Goal: Navigation & Orientation: Understand site structure

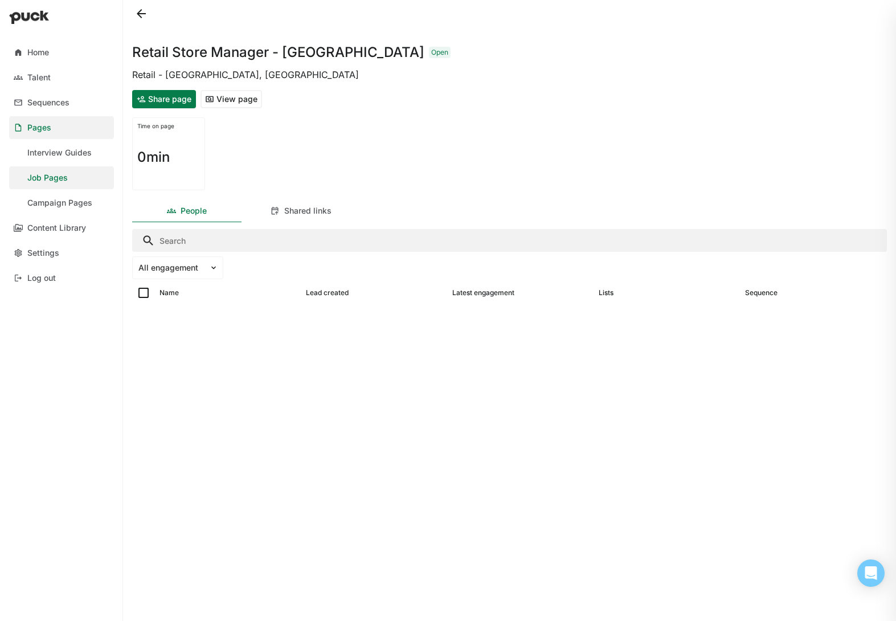
click at [140, 14] on button at bounding box center [141, 14] width 18 height 18
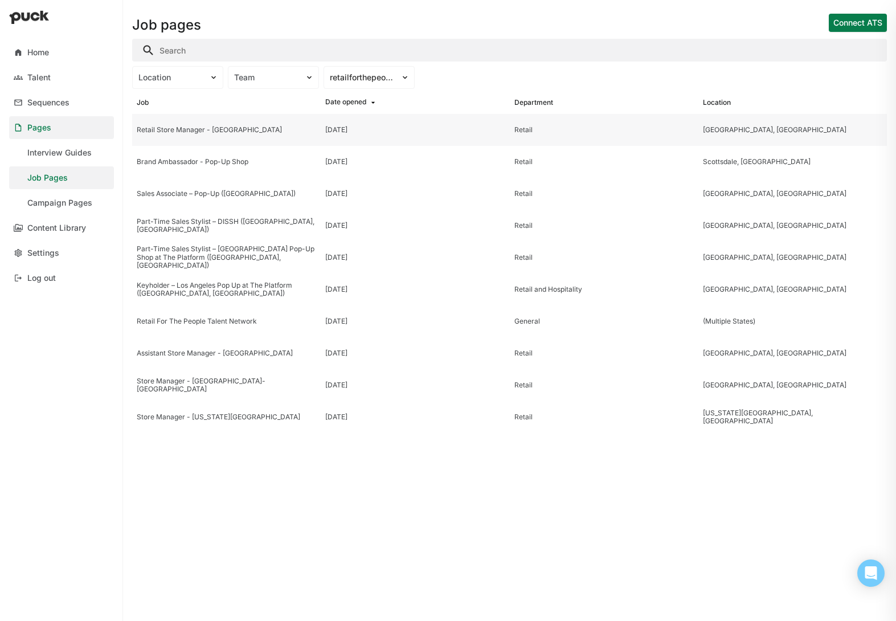
click at [259, 128] on div "Retail Store Manager - [GEOGRAPHIC_DATA]" at bounding box center [226, 130] width 179 height 8
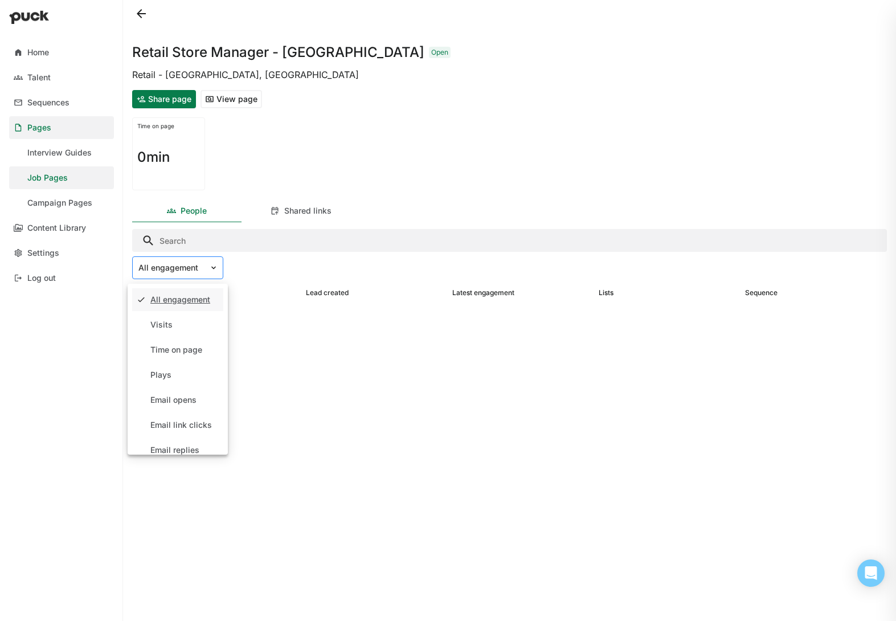
click at [207, 267] on div "All engagement" at bounding box center [171, 268] width 76 height 17
click at [181, 327] on div "Visits" at bounding box center [177, 324] width 91 height 23
click at [200, 272] on div at bounding box center [170, 268] width 65 height 12
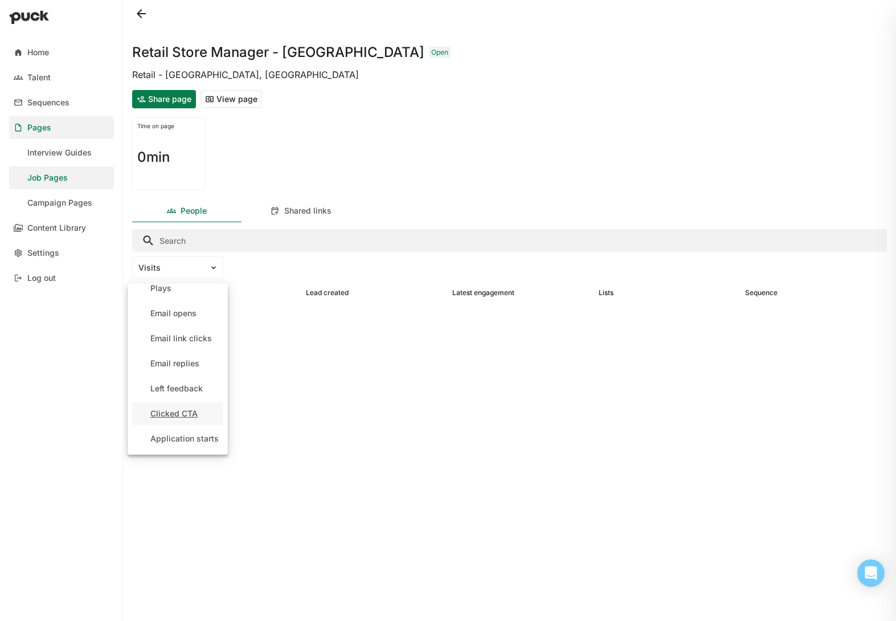
click at [209, 409] on div "Clicked CTA" at bounding box center [177, 413] width 91 height 23
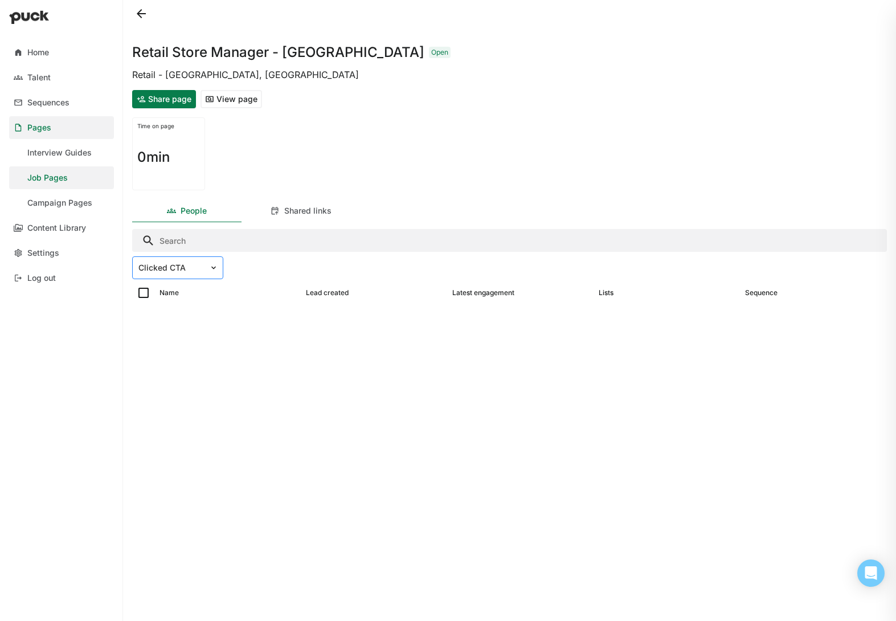
click at [211, 275] on div at bounding box center [216, 268] width 14 height 22
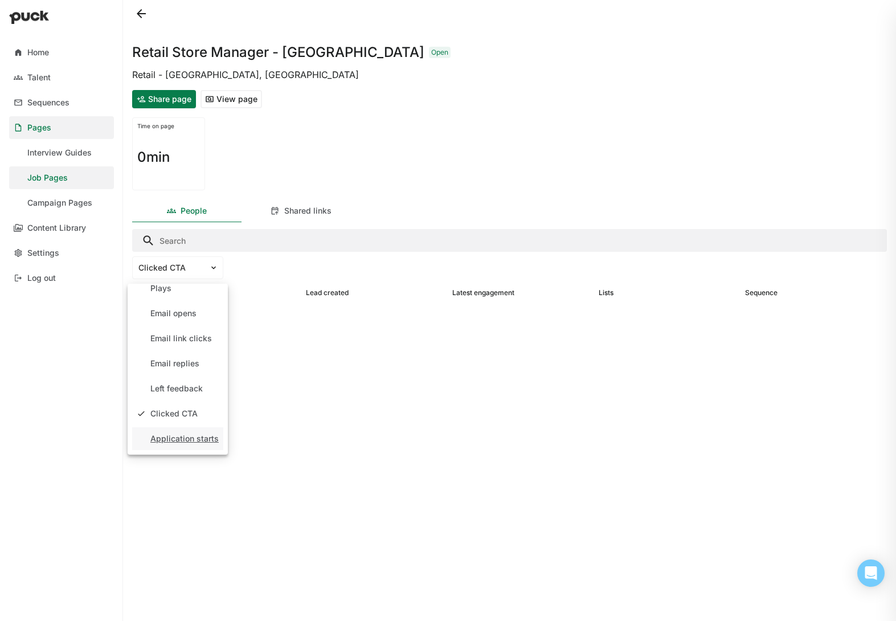
click at [183, 443] on div "Application starts" at bounding box center [184, 439] width 68 height 10
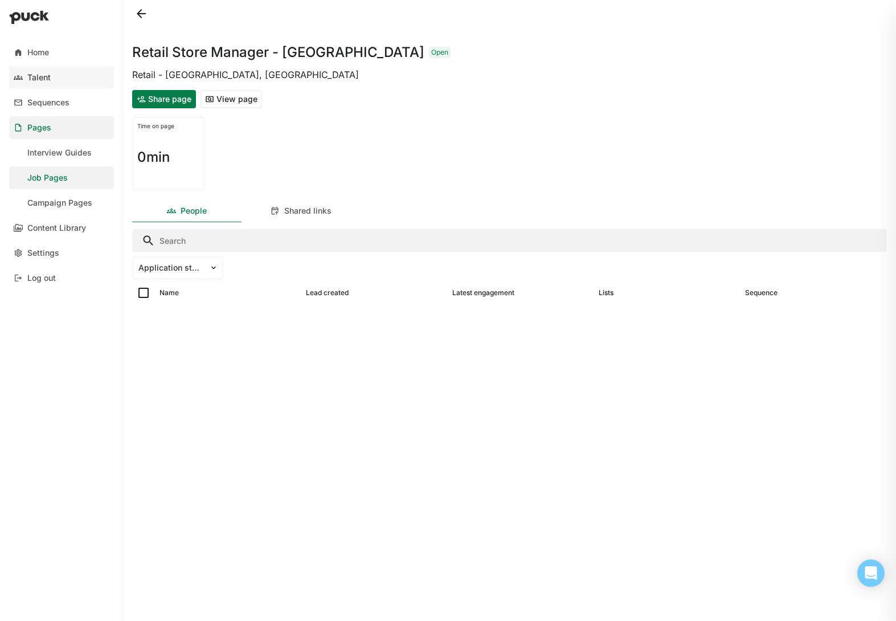
click at [52, 80] on link "Talent" at bounding box center [61, 77] width 105 height 23
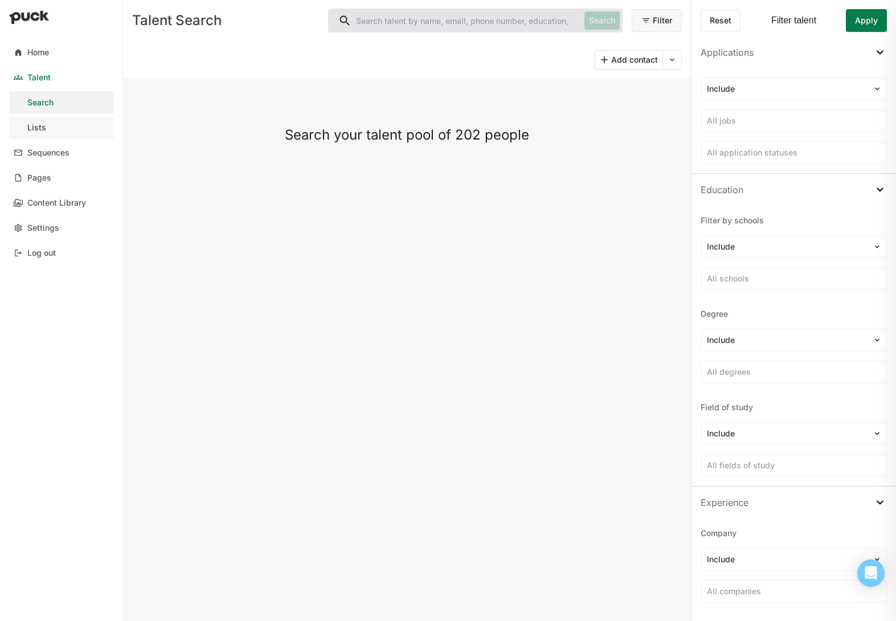
click at [44, 129] on div "Lists" at bounding box center [36, 128] width 19 height 10
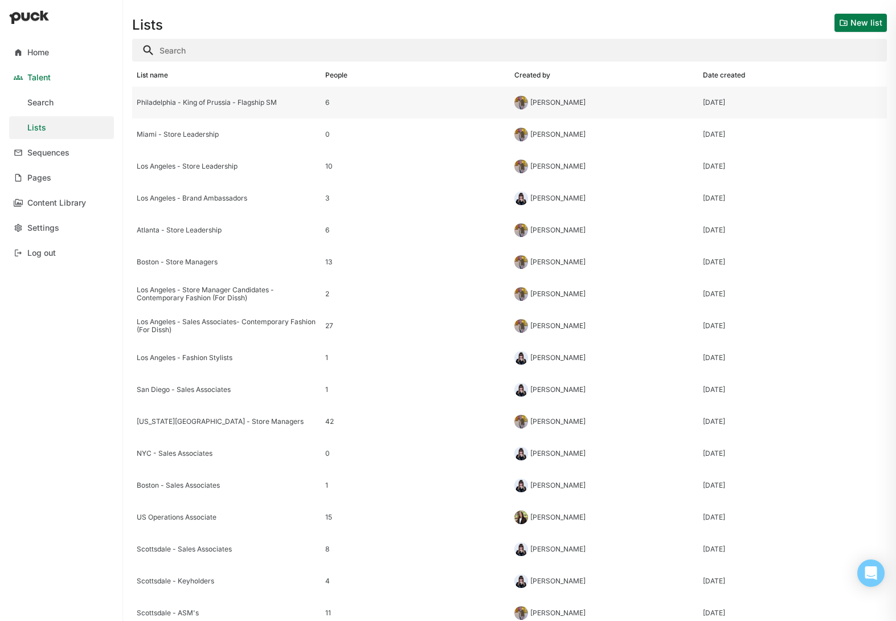
click at [257, 109] on div "Philadelphia - King of Prussia - Flagship SM" at bounding box center [226, 103] width 189 height 32
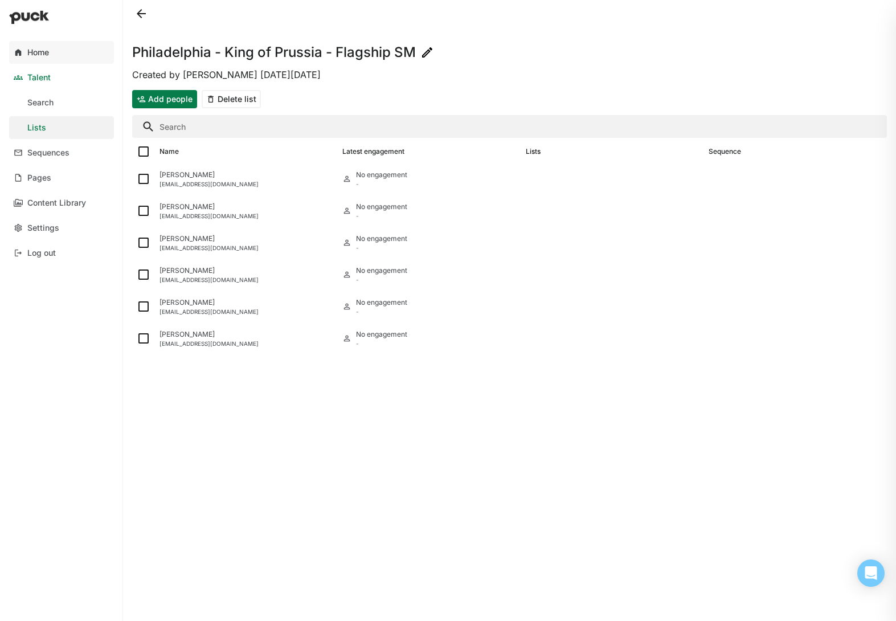
click at [48, 48] on div "Home" at bounding box center [38, 53] width 22 height 10
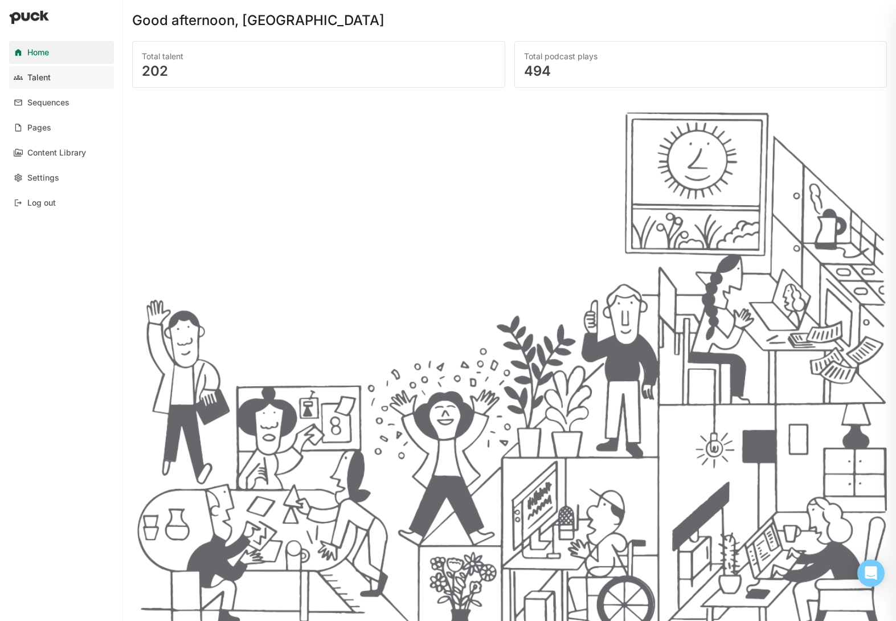
click at [48, 79] on div "Talent" at bounding box center [38, 78] width 23 height 10
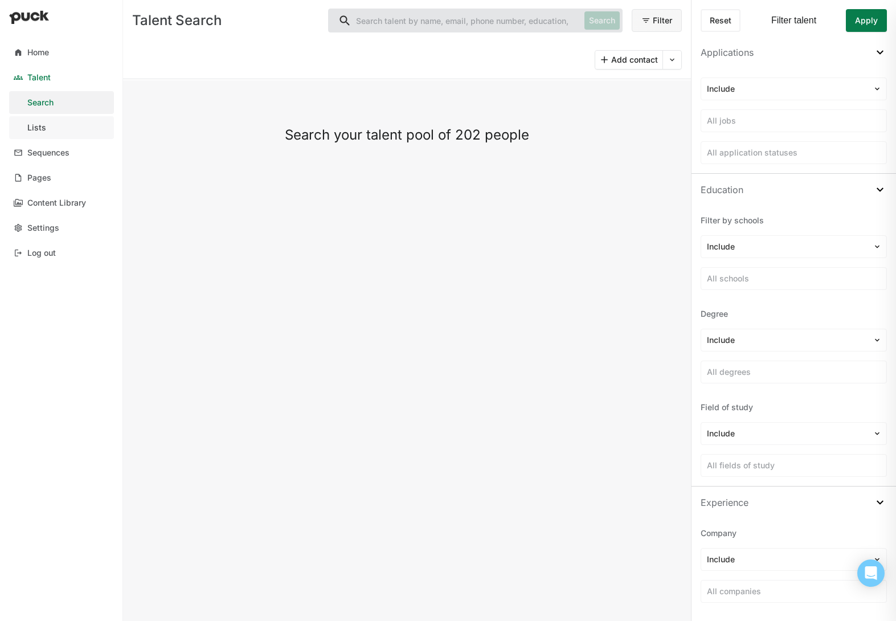
click at [48, 129] on link "Lists" at bounding box center [61, 127] width 105 height 23
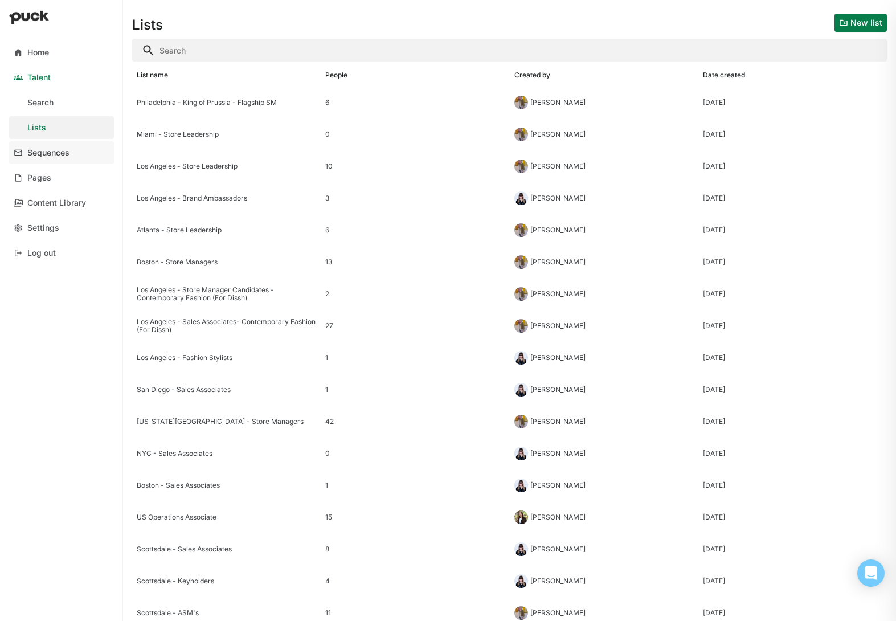
click at [58, 160] on link "Sequences" at bounding box center [61, 152] width 105 height 23
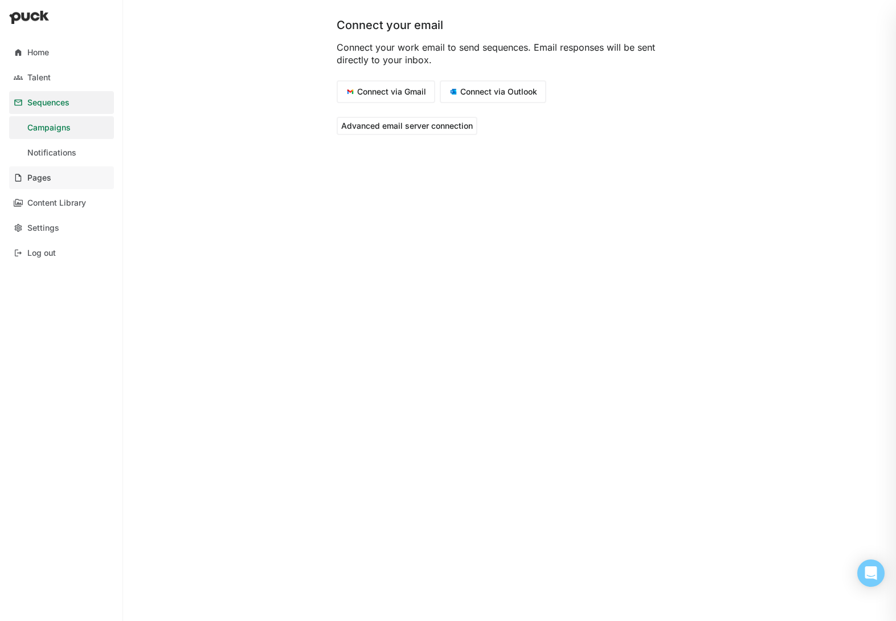
click at [51, 175] on link "Pages" at bounding box center [61, 177] width 105 height 23
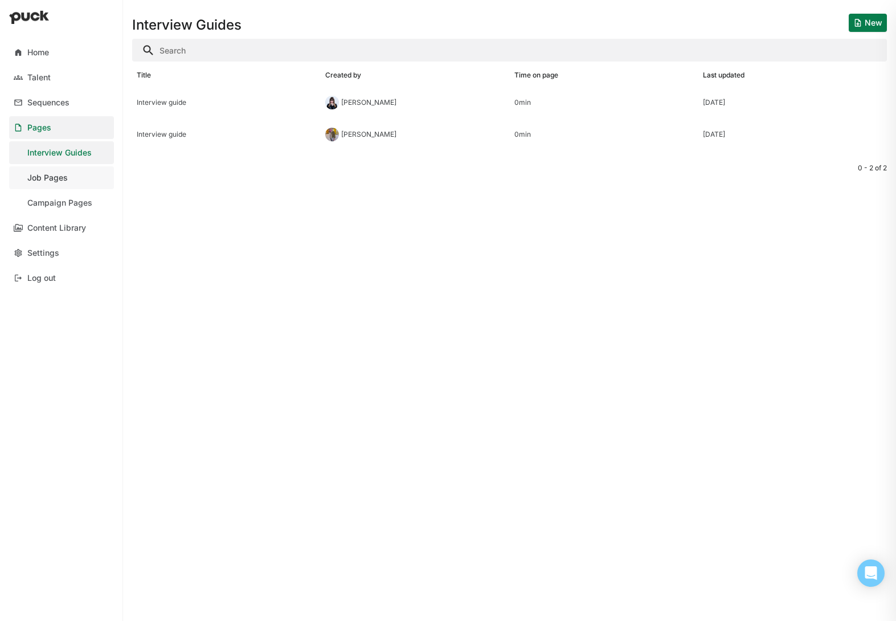
click at [73, 182] on link "Job Pages" at bounding box center [61, 177] width 105 height 23
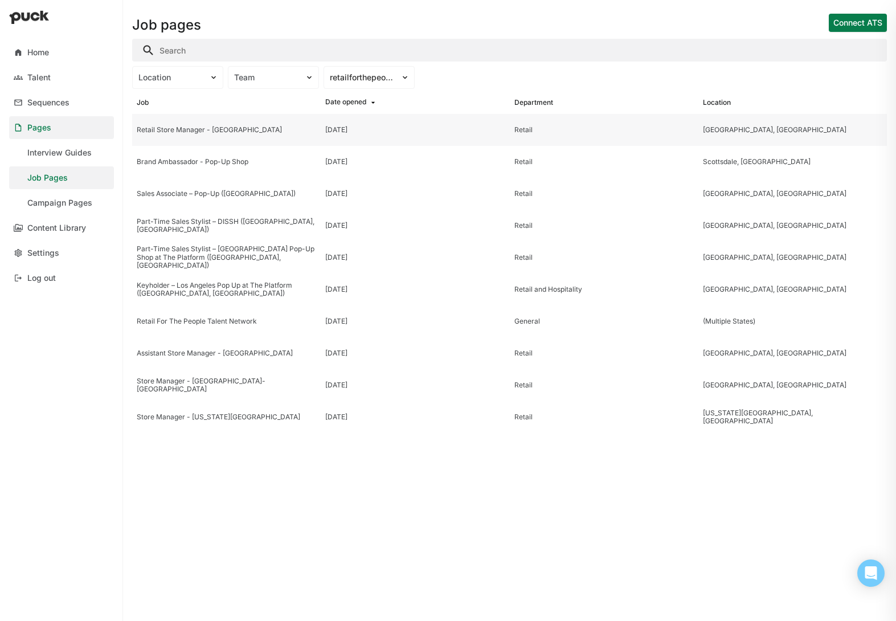
click at [273, 122] on div "Retail Store Manager - [GEOGRAPHIC_DATA]" at bounding box center [226, 130] width 189 height 32
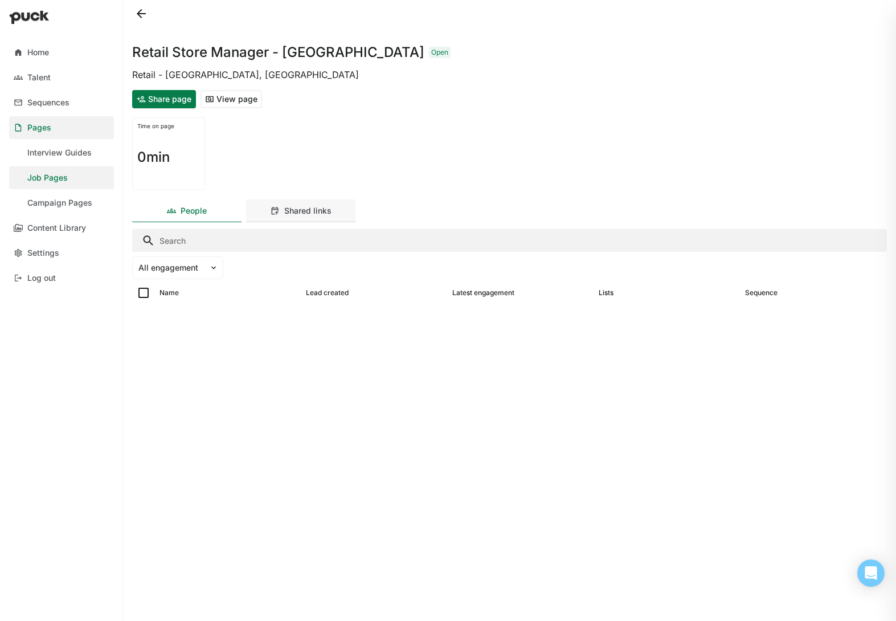
click at [320, 215] on div "Shared links" at bounding box center [300, 210] width 109 height 23
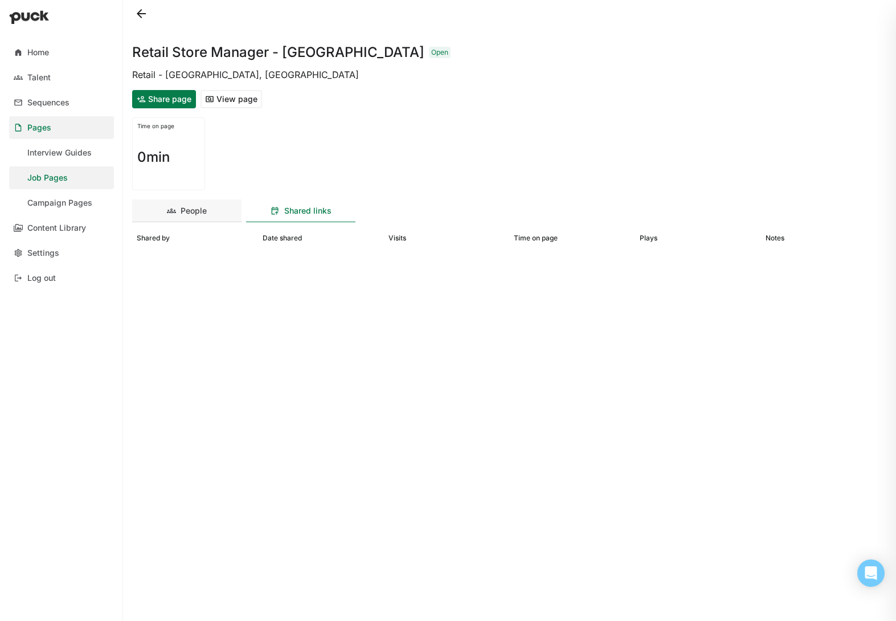
click at [209, 215] on div "People" at bounding box center [186, 210] width 109 height 23
